Goal: Find specific page/section: Find specific page/section

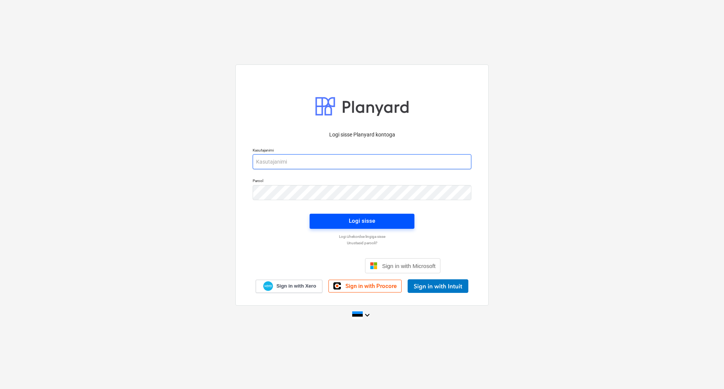
type input "[PERSON_NAME][EMAIL_ADDRESS][DOMAIN_NAME]"
click at [331, 226] on span "Logi sisse" at bounding box center [362, 221] width 87 height 10
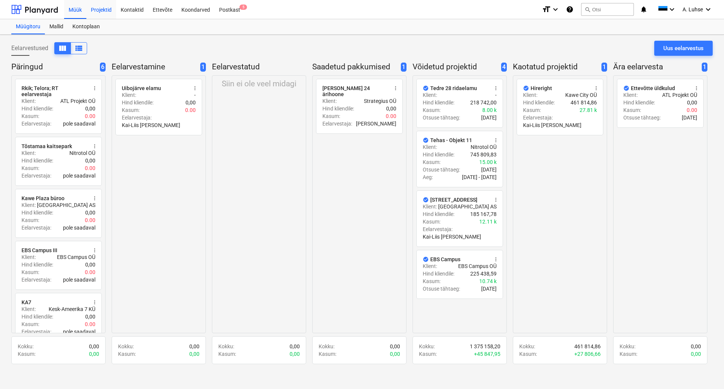
click at [106, 8] on div "Projektid" at bounding box center [101, 9] width 30 height 19
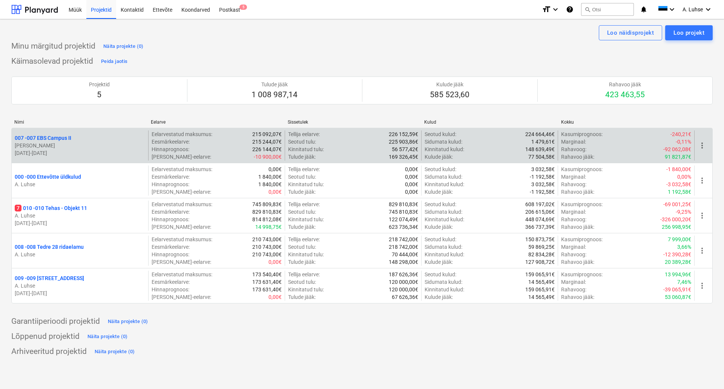
click at [74, 139] on div "007 - 007 EBS Campus II" at bounding box center [80, 138] width 130 height 8
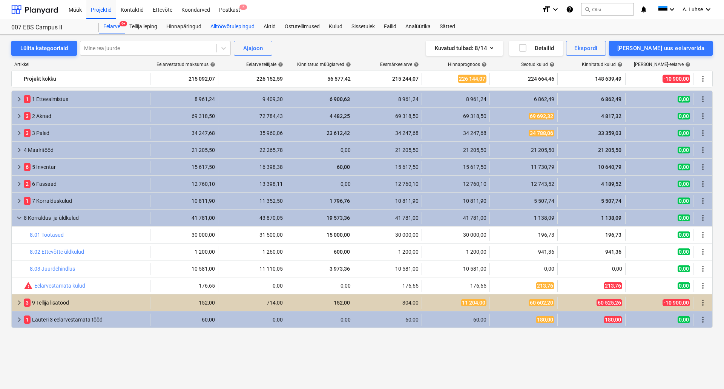
click at [225, 25] on div "Alltöövõtulepingud" at bounding box center [232, 26] width 53 height 15
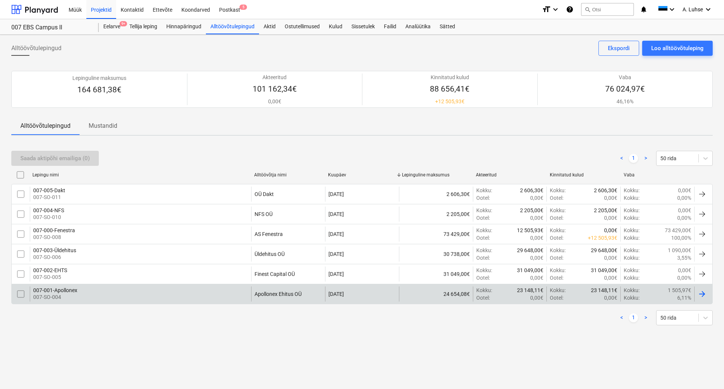
click at [101, 291] on div "007-001-Apollonex 007-SO-004" at bounding box center [140, 293] width 221 height 15
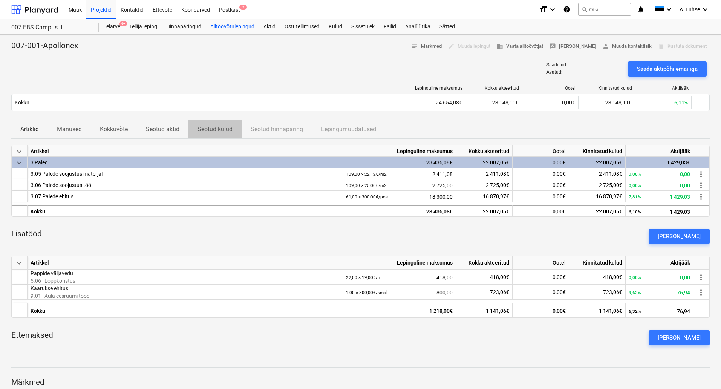
click at [214, 130] on p "Seotud kulud" at bounding box center [215, 129] width 35 height 9
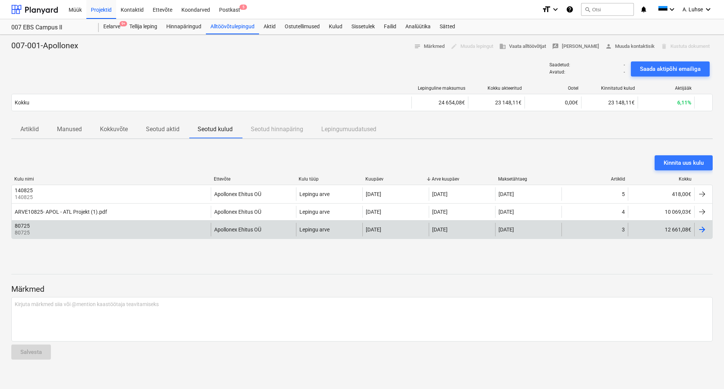
click at [189, 228] on div "80725 80725" at bounding box center [111, 230] width 199 height 14
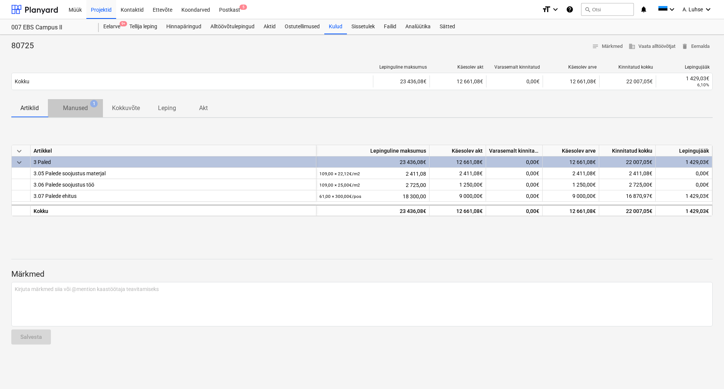
click at [86, 111] on p "Manused" at bounding box center [75, 108] width 25 height 9
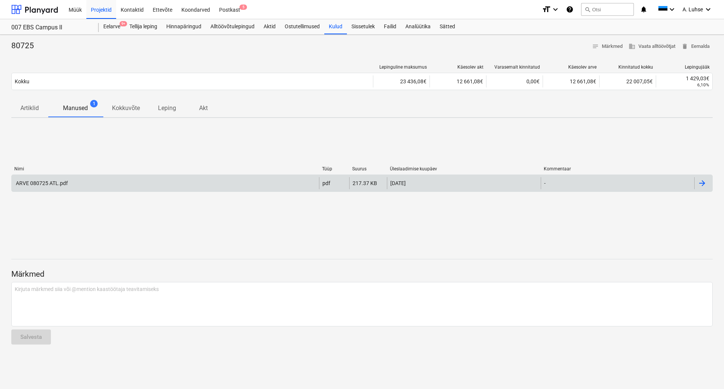
click at [123, 188] on div "ARVE 080725 ATL.pdf" at bounding box center [165, 183] width 307 height 12
click at [156, 187] on div "ARVE 080725 ATL.pdf" at bounding box center [165, 183] width 307 height 12
click at [129, 186] on div "ARVE 080725 ATL.pdf" at bounding box center [165, 183] width 307 height 12
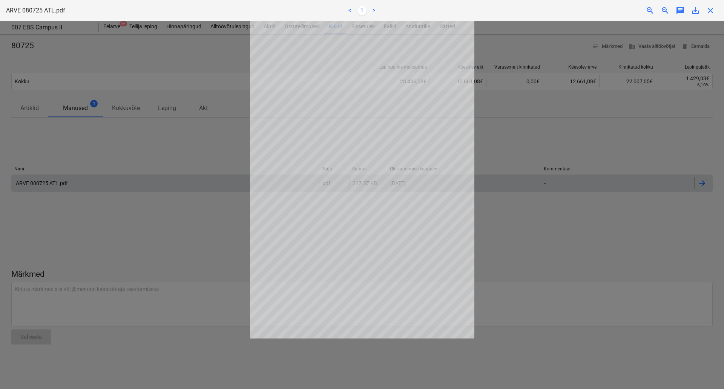
click at [129, 186] on div at bounding box center [362, 205] width 724 height 368
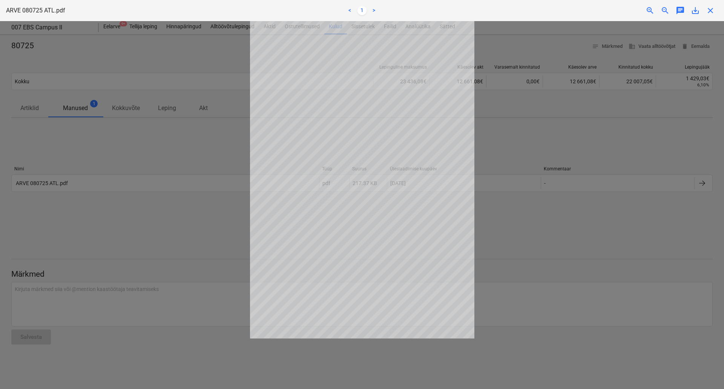
click at [125, 228] on div at bounding box center [362, 205] width 724 height 368
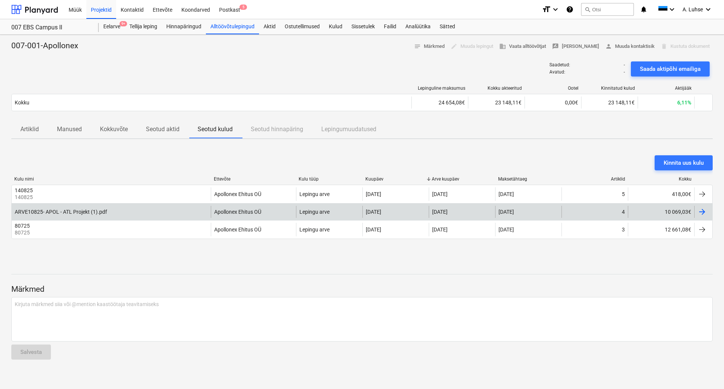
click at [79, 215] on div "ARVE10825- APOL - ATL Projekt (1).pdf" at bounding box center [111, 212] width 199 height 12
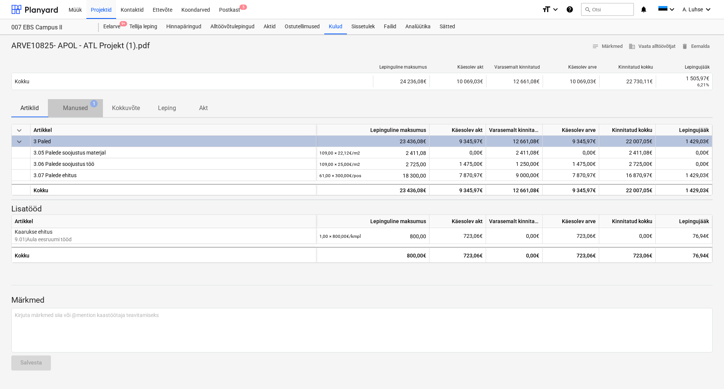
click at [70, 106] on p "Manused" at bounding box center [75, 108] width 25 height 9
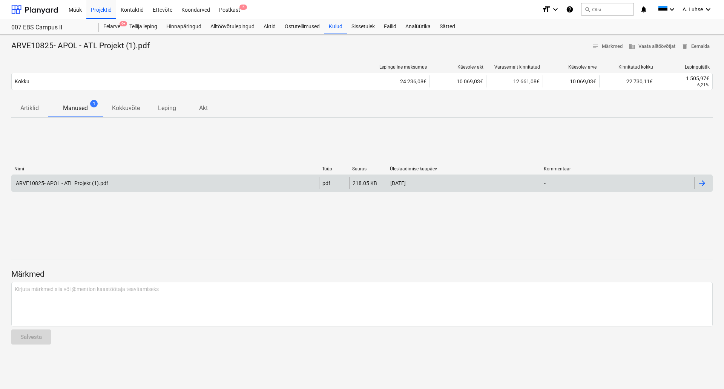
click at [118, 182] on div "ARVE10825- APOL - ATL Projekt (1).pdf" at bounding box center [165, 183] width 307 height 12
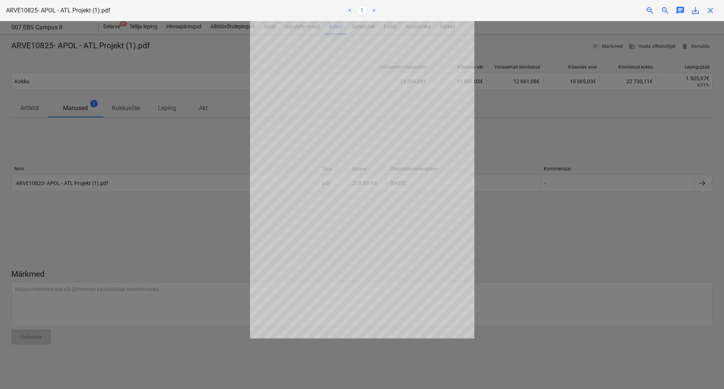
click at [133, 143] on div at bounding box center [362, 205] width 724 height 368
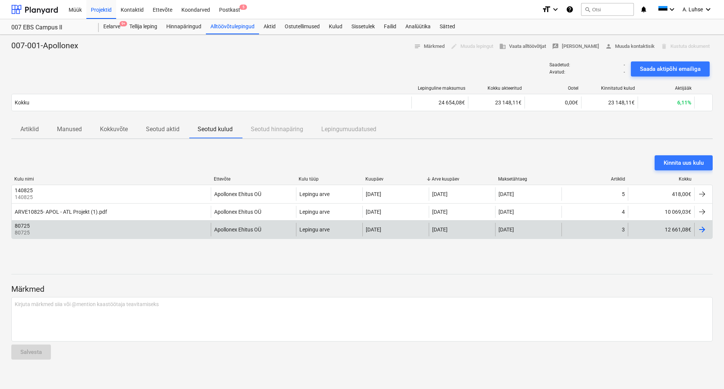
click at [183, 228] on div "80725 80725" at bounding box center [111, 230] width 199 height 14
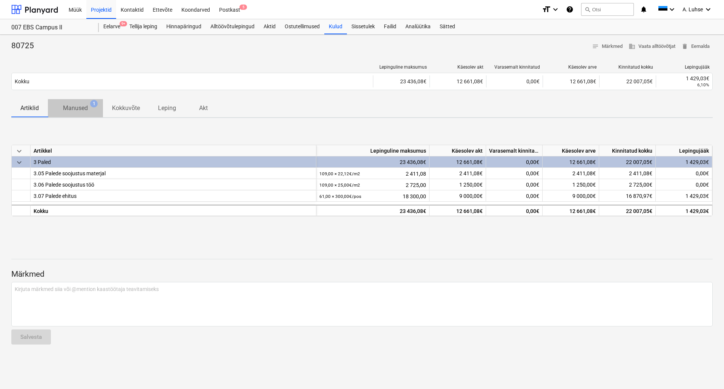
click at [76, 104] on p "Manused" at bounding box center [75, 108] width 25 height 9
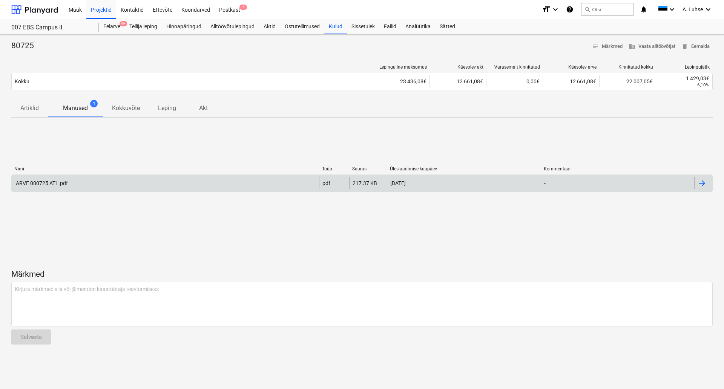
click at [180, 183] on div "ARVE 080725 ATL.pdf" at bounding box center [165, 183] width 307 height 12
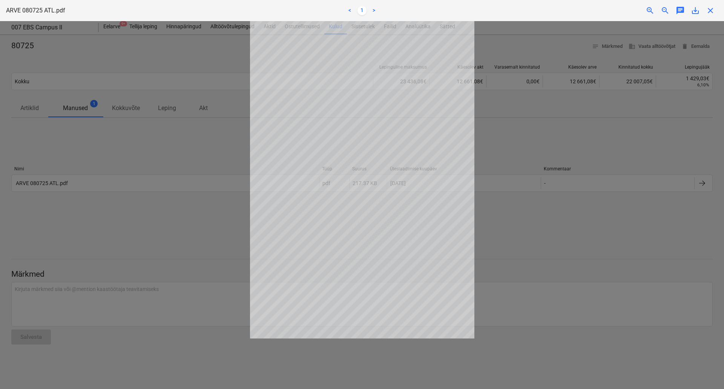
click at [163, 149] on div at bounding box center [362, 205] width 724 height 368
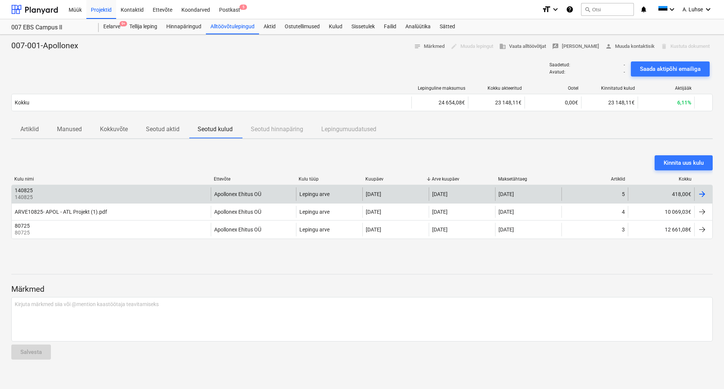
click at [141, 193] on div "140825 140825" at bounding box center [111, 194] width 199 height 14
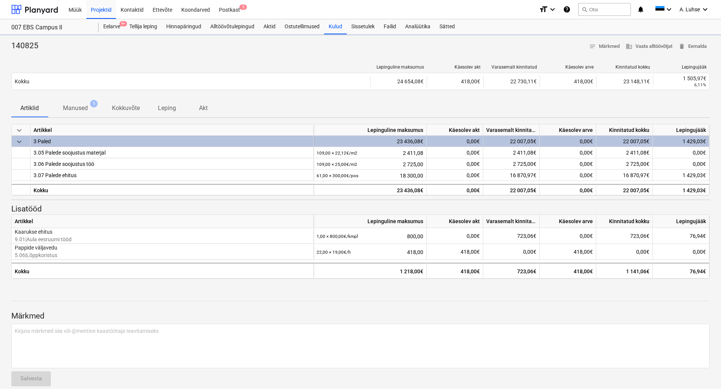
click at [83, 106] on p "Manused" at bounding box center [75, 108] width 25 height 9
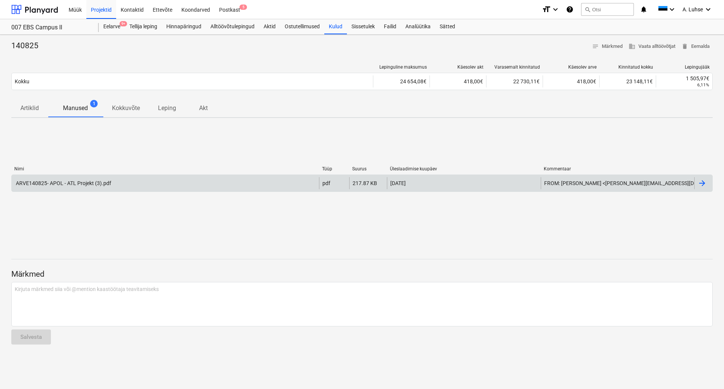
click at [221, 183] on div "ARVE140825- APOL - ATL Projekt (3).pdf" at bounding box center [165, 183] width 307 height 12
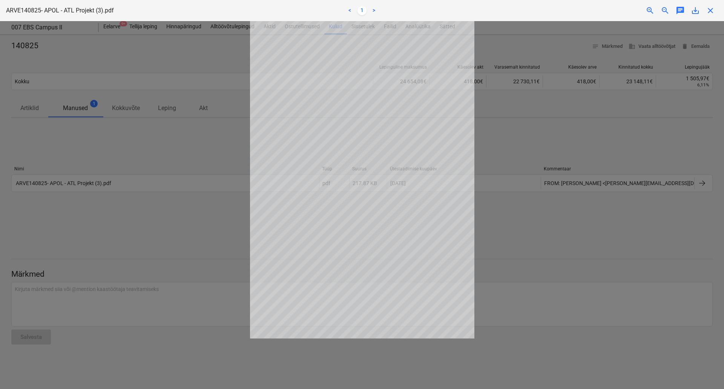
click at [212, 158] on div at bounding box center [362, 205] width 724 height 368
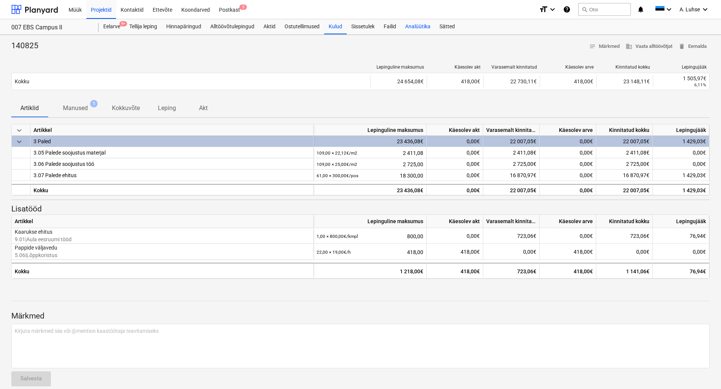
click at [410, 28] on div "Analüütika" at bounding box center [418, 26] width 34 height 15
